Goal: Navigation & Orientation: Find specific page/section

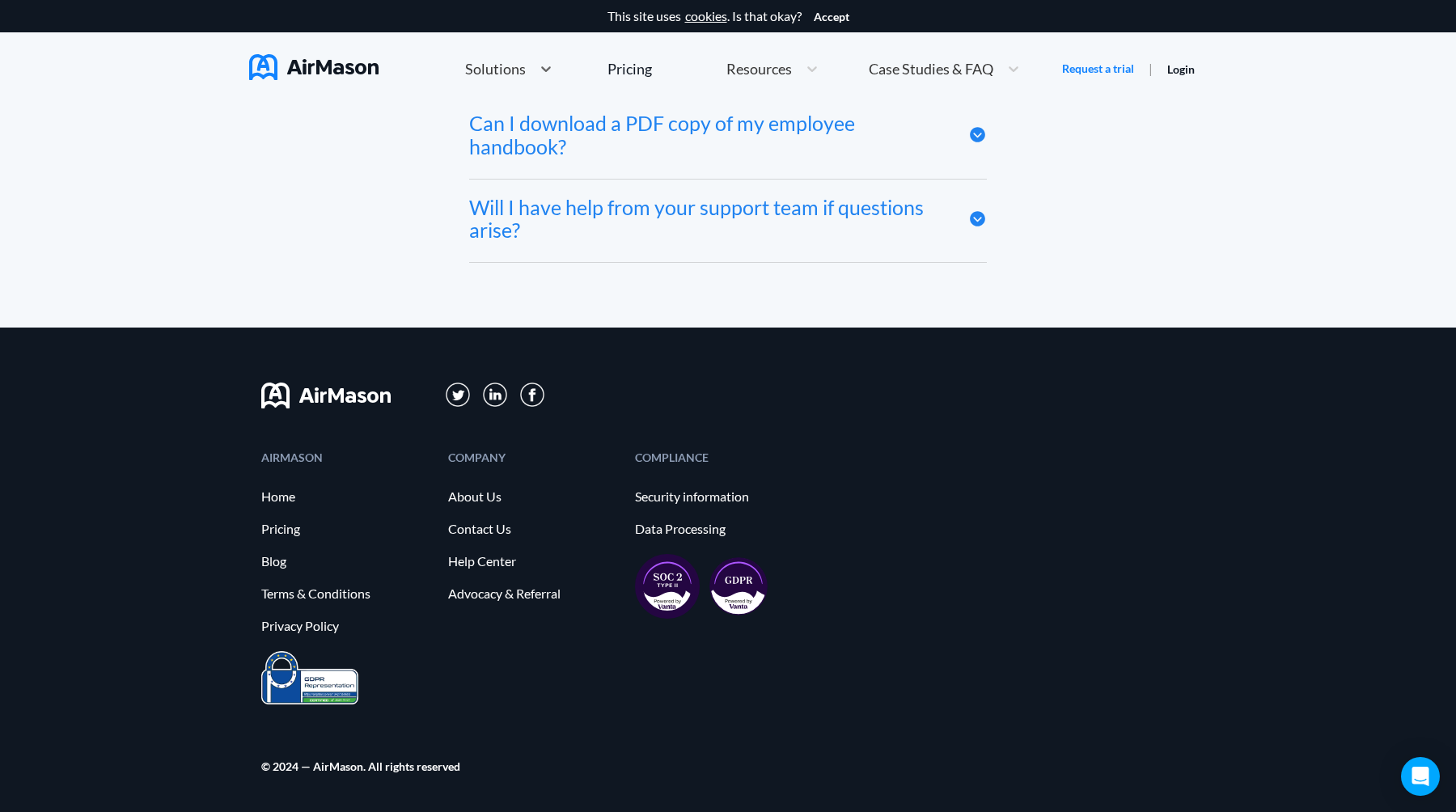
click at [509, 633] on div "COMPANY About Us Contact Us Help Center Advocacy & Referral" at bounding box center [533, 551] width 171 height 199
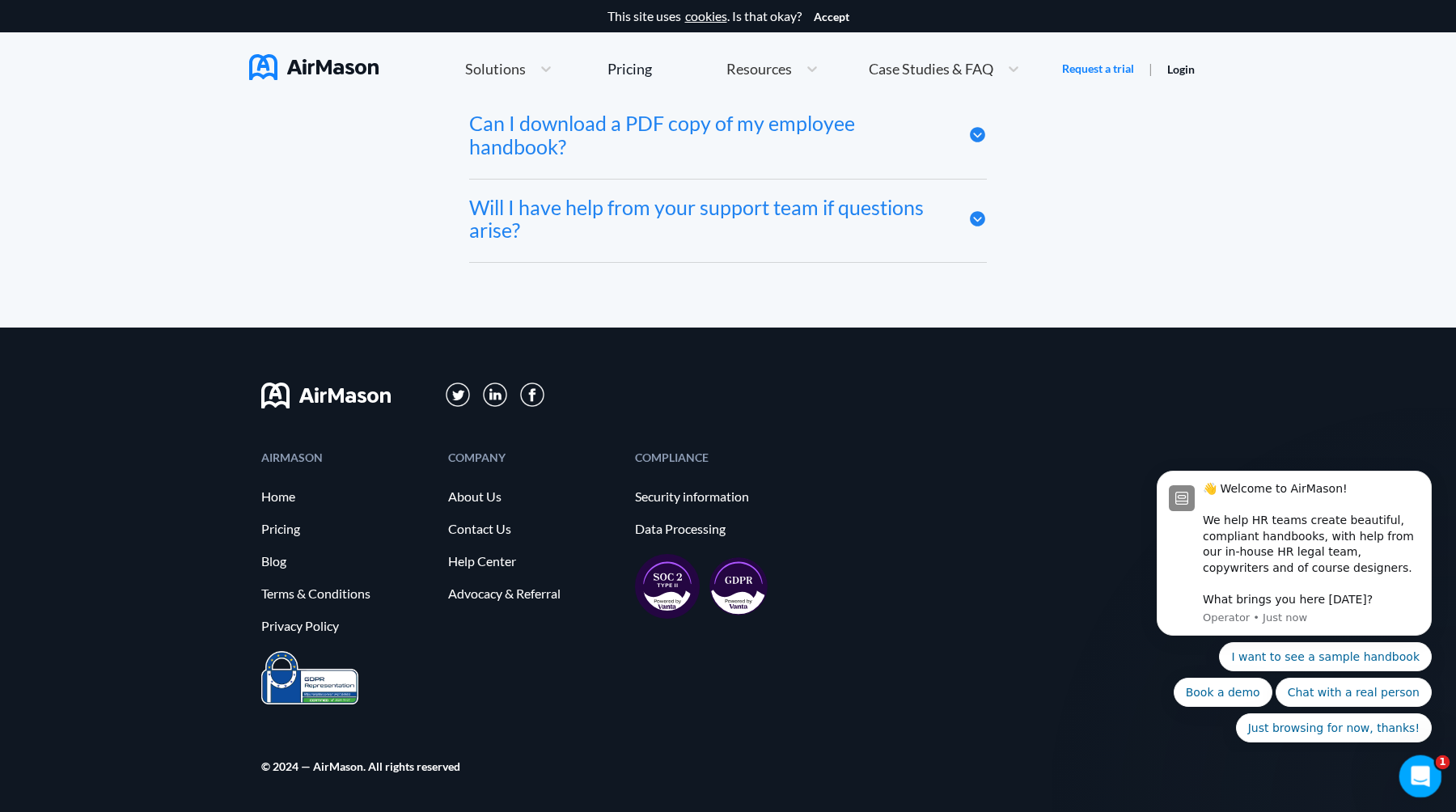
click at [1424, 759] on div "Open Intercom Messenger" at bounding box center [1418, 774] width 54 height 54
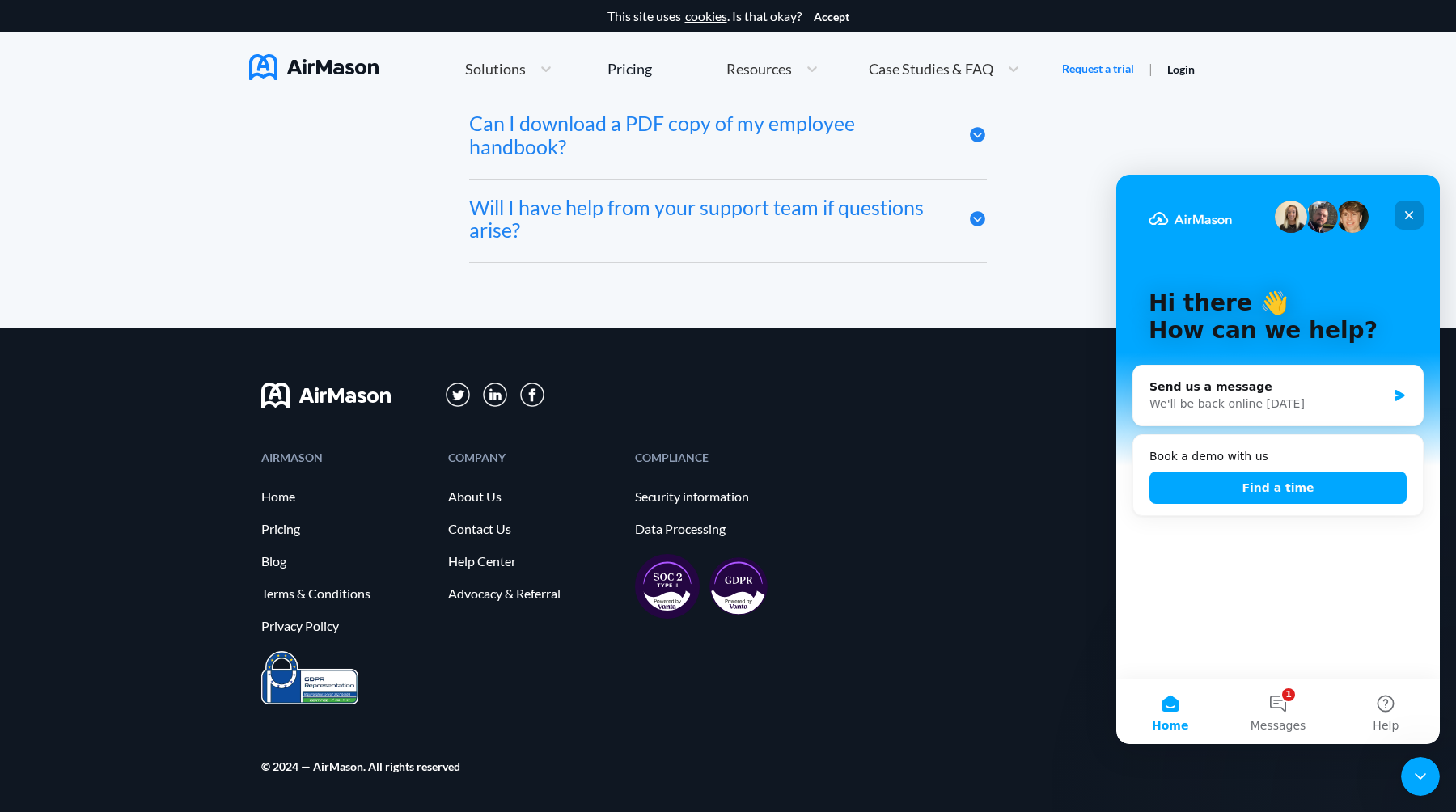
click at [1403, 211] on icon "Close" at bounding box center [1409, 215] width 13 height 13
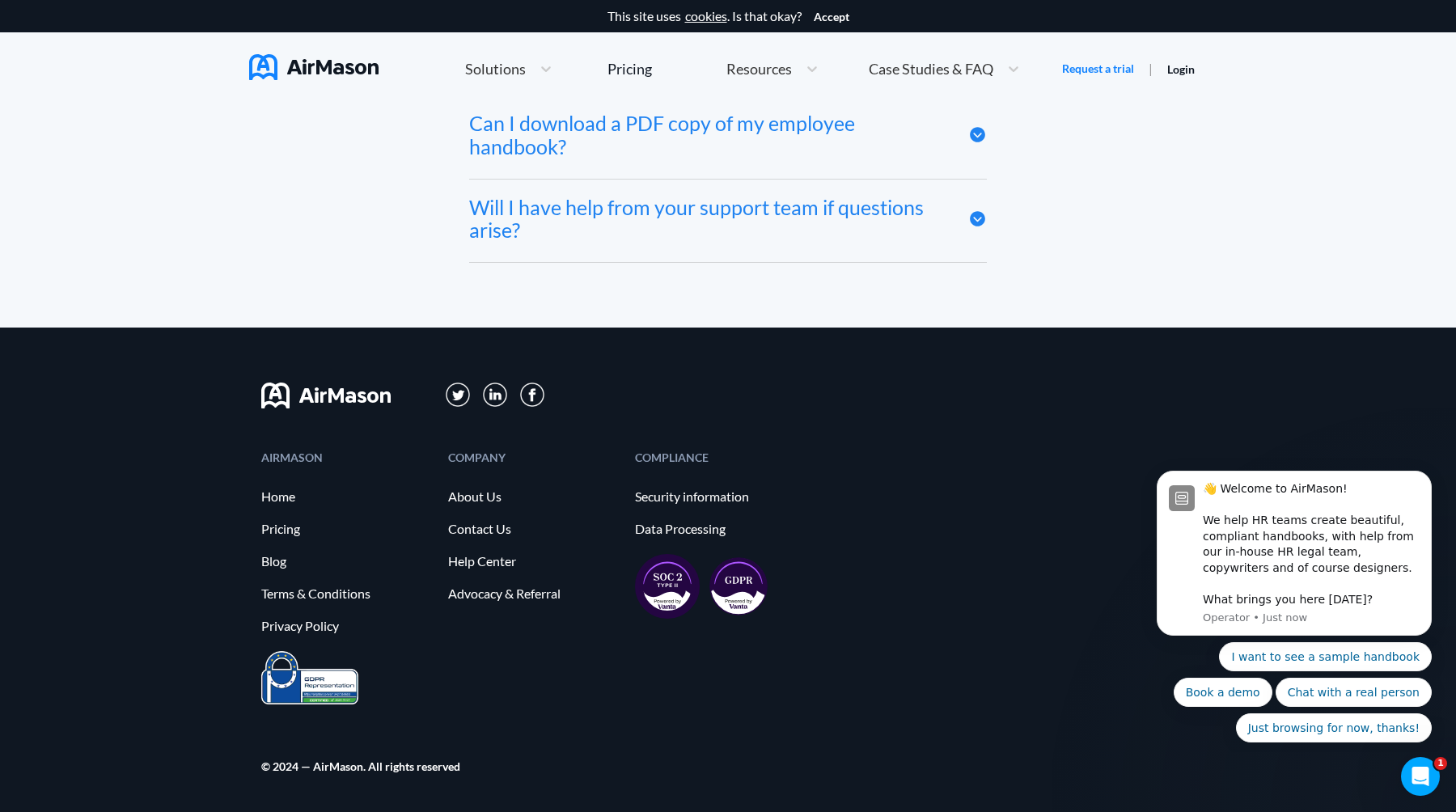
click at [1350, 444] on div "AIRMASON Home Pricing Blog Terms & Conditions Privacy Policy COMPANY About Us C…" at bounding box center [728, 569] width 1456 height 484
click at [778, 461] on div "COMPLIANCE" at bounding box center [720, 458] width 171 height 11
click at [453, 639] on div "COMPANY About Us Contact Us Help Center Advocacy & Referral" at bounding box center [533, 551] width 171 height 199
click at [390, 438] on div at bounding box center [728, 390] width 935 height 124
click at [397, 555] on link "Blog" at bounding box center [347, 561] width 171 height 15
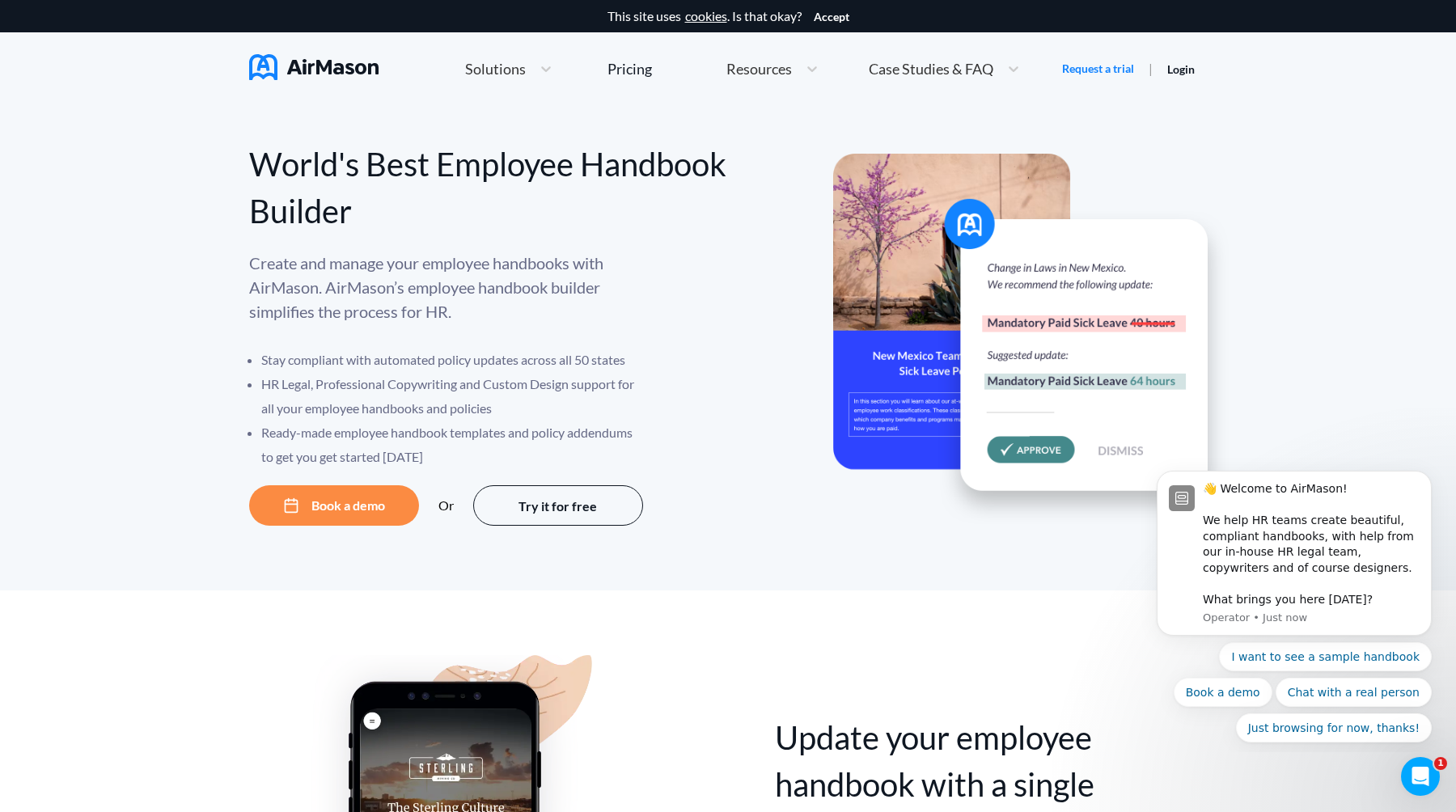
click at [1003, 52] on div "Case Studies & FAQ" at bounding box center [945, 69] width 167 height 35
click at [814, 68] on icon at bounding box center [812, 69] width 10 height 5
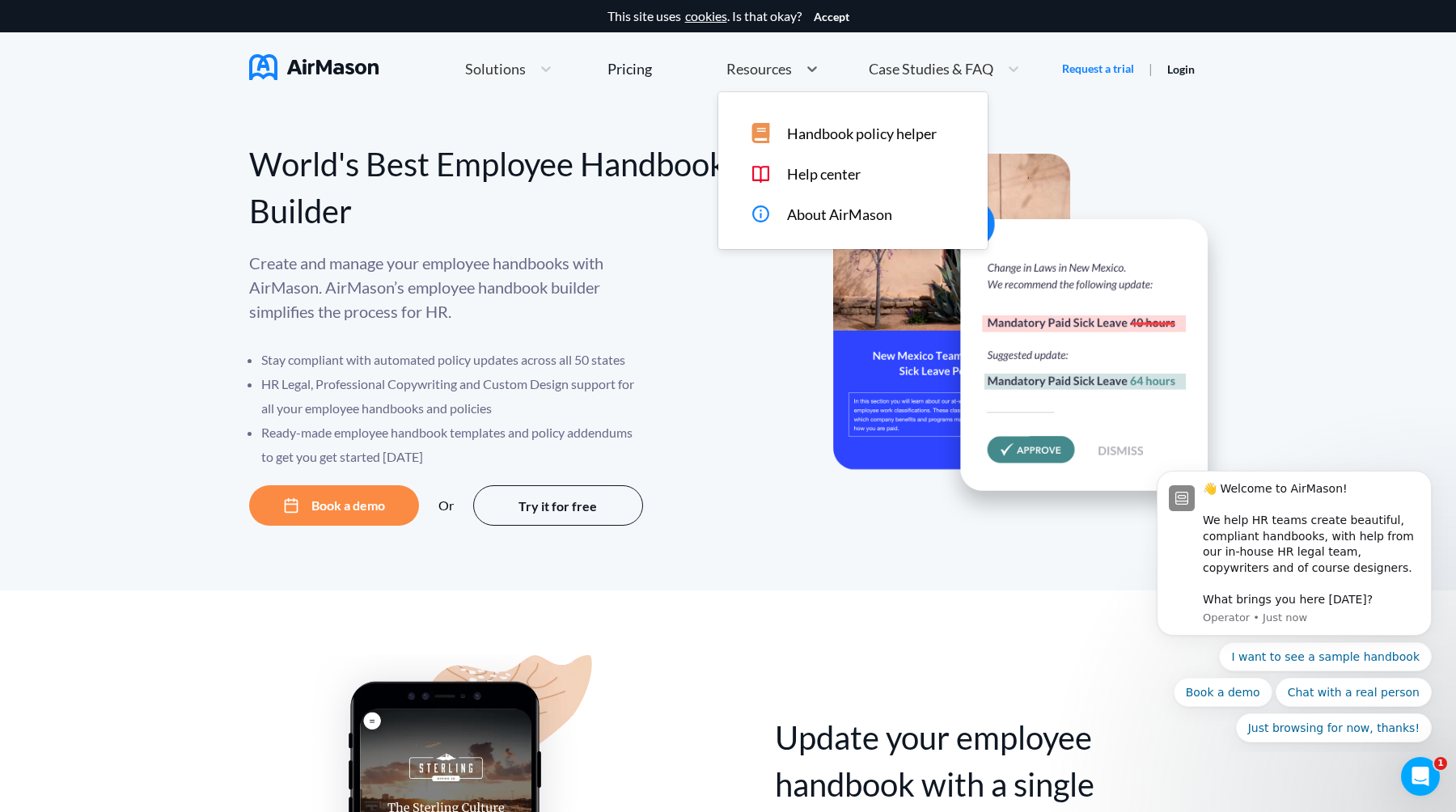
click at [658, 55] on div "Home Employee Handbook Builder Automated Policy Updates Solutions Pricing About…" at bounding box center [743, 69] width 639 height 35
